Goal: Task Accomplishment & Management: Complete application form

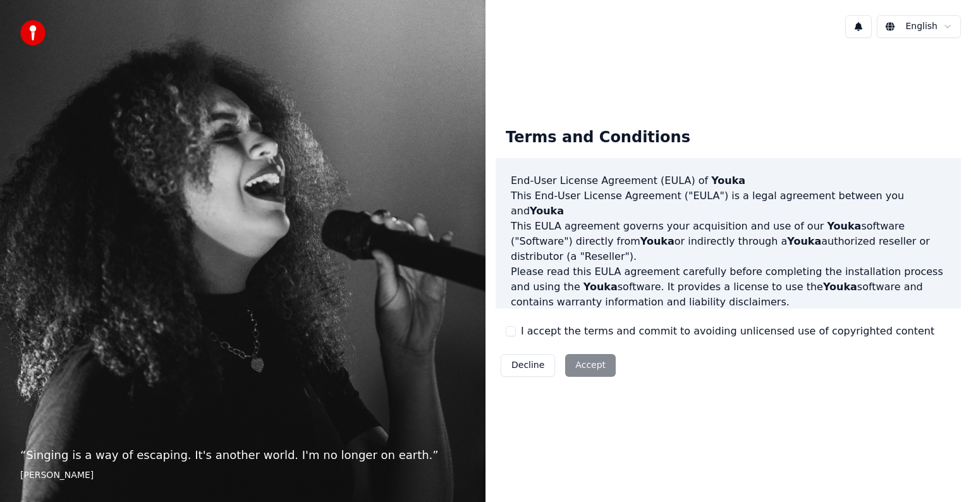
click at [591, 366] on div "Decline Accept" at bounding box center [557, 365] width 125 height 33
click at [589, 362] on div "Decline Accept" at bounding box center [557, 365] width 125 height 33
click at [515, 332] on button "I accept the terms and commit to avoiding unlicensed use of copyrighted content" at bounding box center [510, 331] width 10 height 10
click at [578, 357] on button "Accept" at bounding box center [590, 365] width 51 height 23
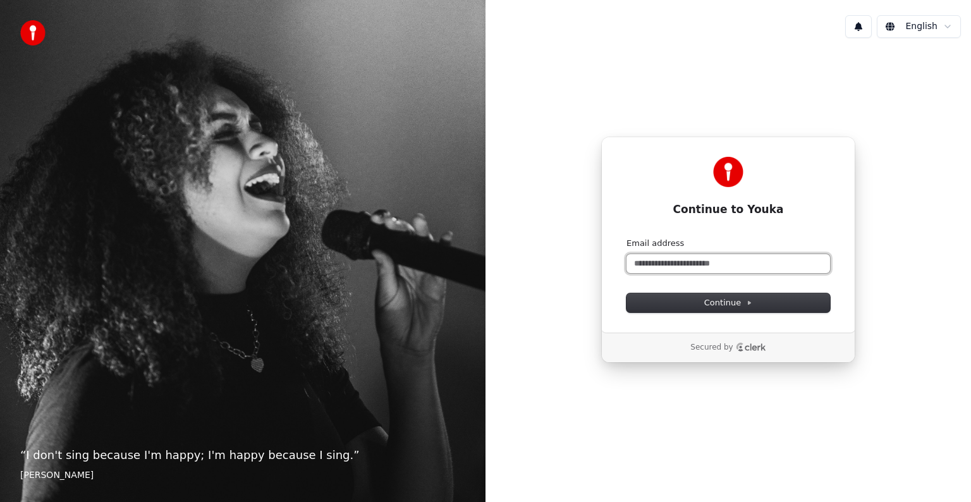
click at [682, 262] on input "Email address" at bounding box center [727, 263] width 203 height 19
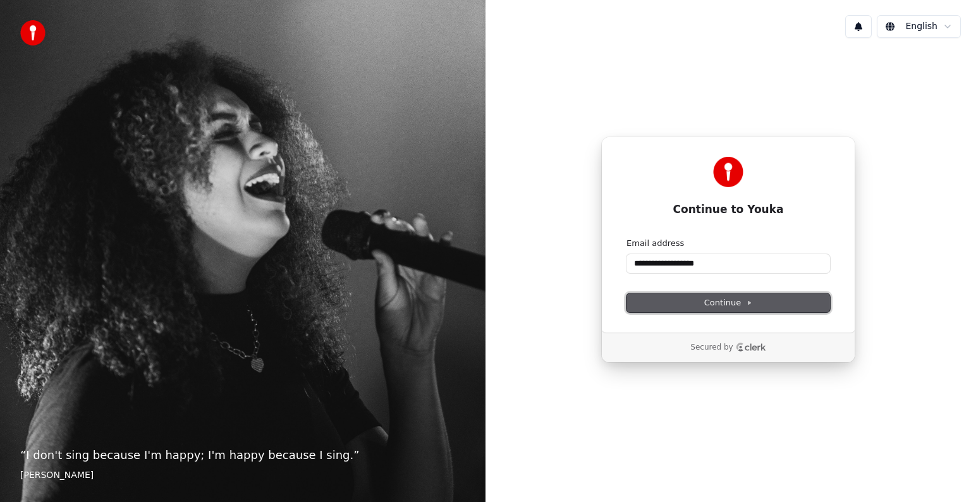
click at [691, 299] on button "Continue" at bounding box center [727, 302] width 203 height 19
type input "**********"
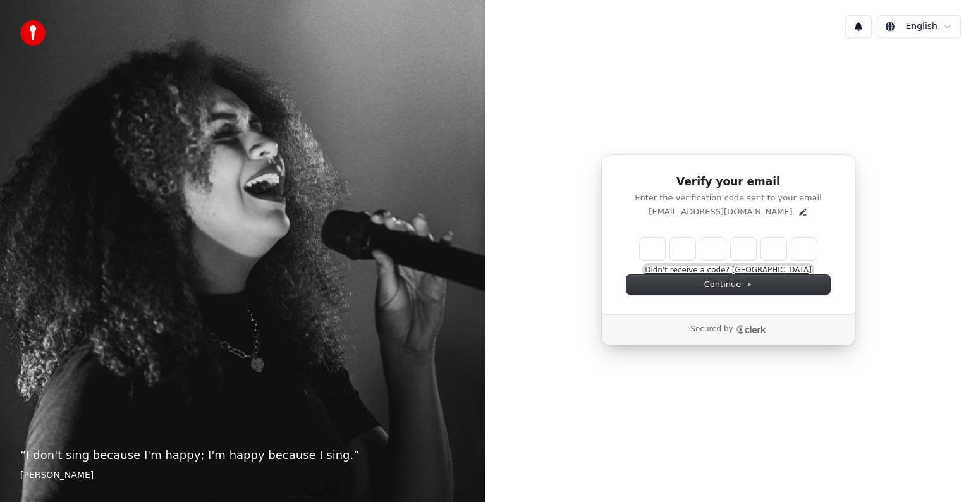
click at [754, 272] on button "Didn't receive a code? [GEOGRAPHIC_DATA]" at bounding box center [727, 270] width 167 height 10
click at [761, 270] on button "Didn't receive a code? [GEOGRAPHIC_DATA]" at bounding box center [727, 270] width 167 height 10
click at [756, 288] on button "Continue" at bounding box center [727, 284] width 203 height 19
